Goal: Complete application form

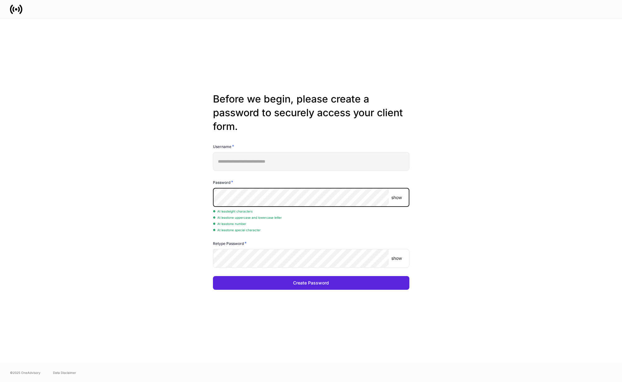
drag, startPoint x: 407, startPoint y: 197, endPoint x: 401, endPoint y: 199, distance: 6.1
click at [406, 197] on div "show ​" at bounding box center [311, 197] width 196 height 19
click at [400, 199] on p "show" at bounding box center [396, 198] width 11 height 6
click at [203, 199] on div "**********" at bounding box center [311, 191] width 334 height 345
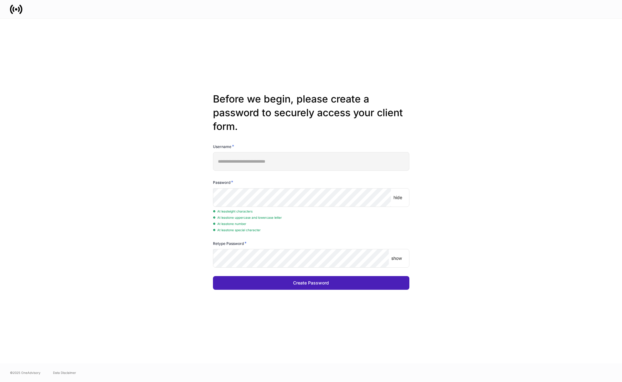
click at [225, 282] on button "Create Password" at bounding box center [311, 283] width 196 height 14
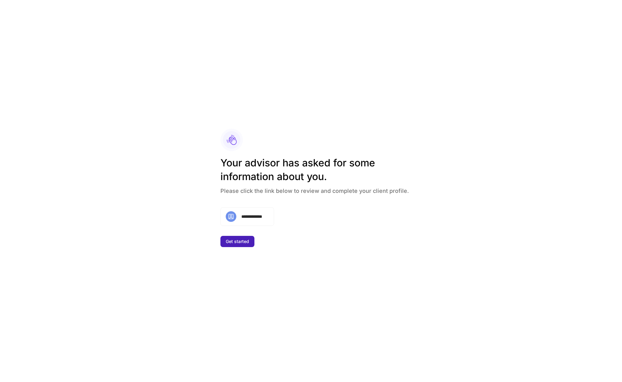
click at [236, 240] on div "Get started" at bounding box center [237, 242] width 23 height 6
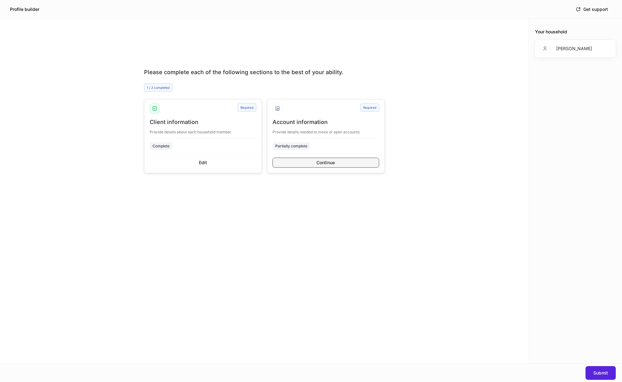
click at [289, 162] on button "Continue" at bounding box center [325, 163] width 107 height 10
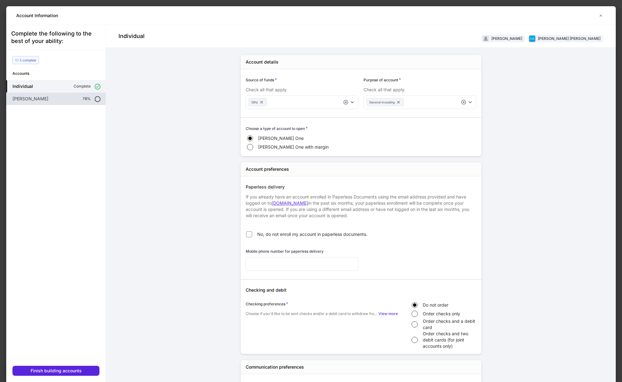
click at [93, 101] on div "[PERSON_NAME] 78%" at bounding box center [55, 99] width 99 height 12
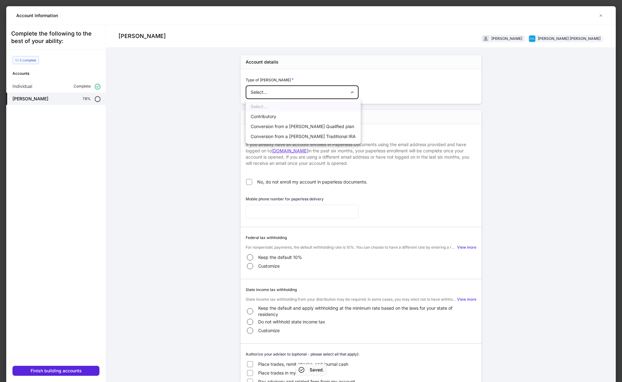
click at [271, 93] on body "Profile builder Get support Please complete each of the following sections to t…" at bounding box center [311, 191] width 622 height 382
click at [270, 119] on li "Contributory" at bounding box center [303, 117] width 115 height 10
type input "**********"
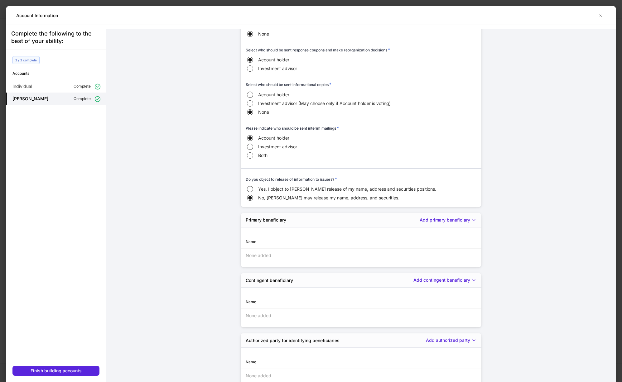
scroll to position [543, 0]
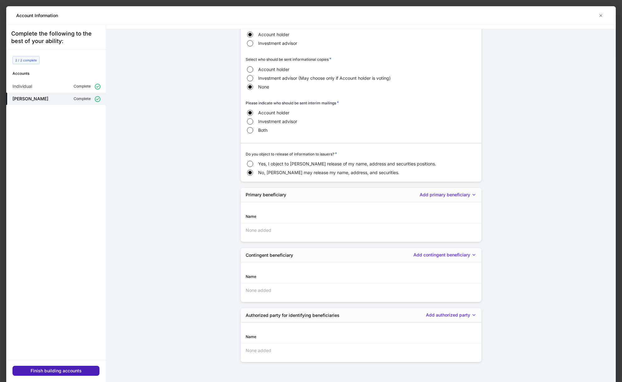
click at [50, 369] on div "Finish building accounts" at bounding box center [56, 371] width 51 height 6
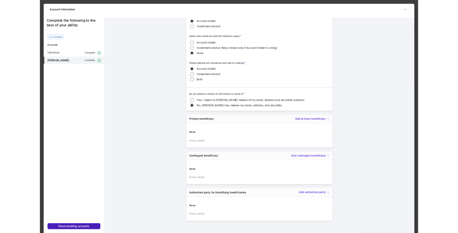
scroll to position [537, 0]
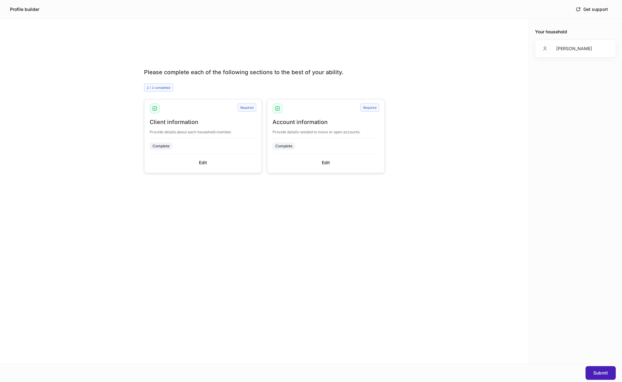
click at [601, 372] on div "Submit" at bounding box center [600, 373] width 15 height 6
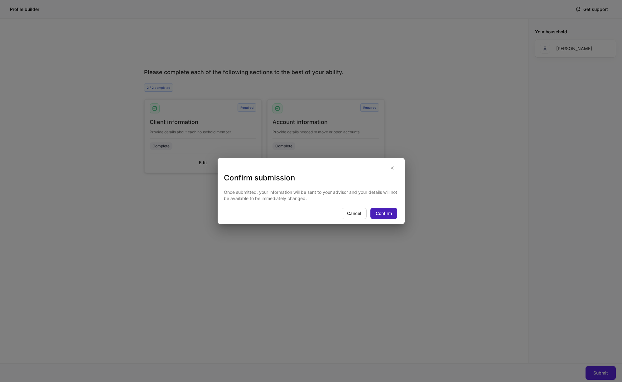
click at [380, 212] on div "Confirm" at bounding box center [384, 213] width 16 height 6
